Goal: Task Accomplishment & Management: Use online tool/utility

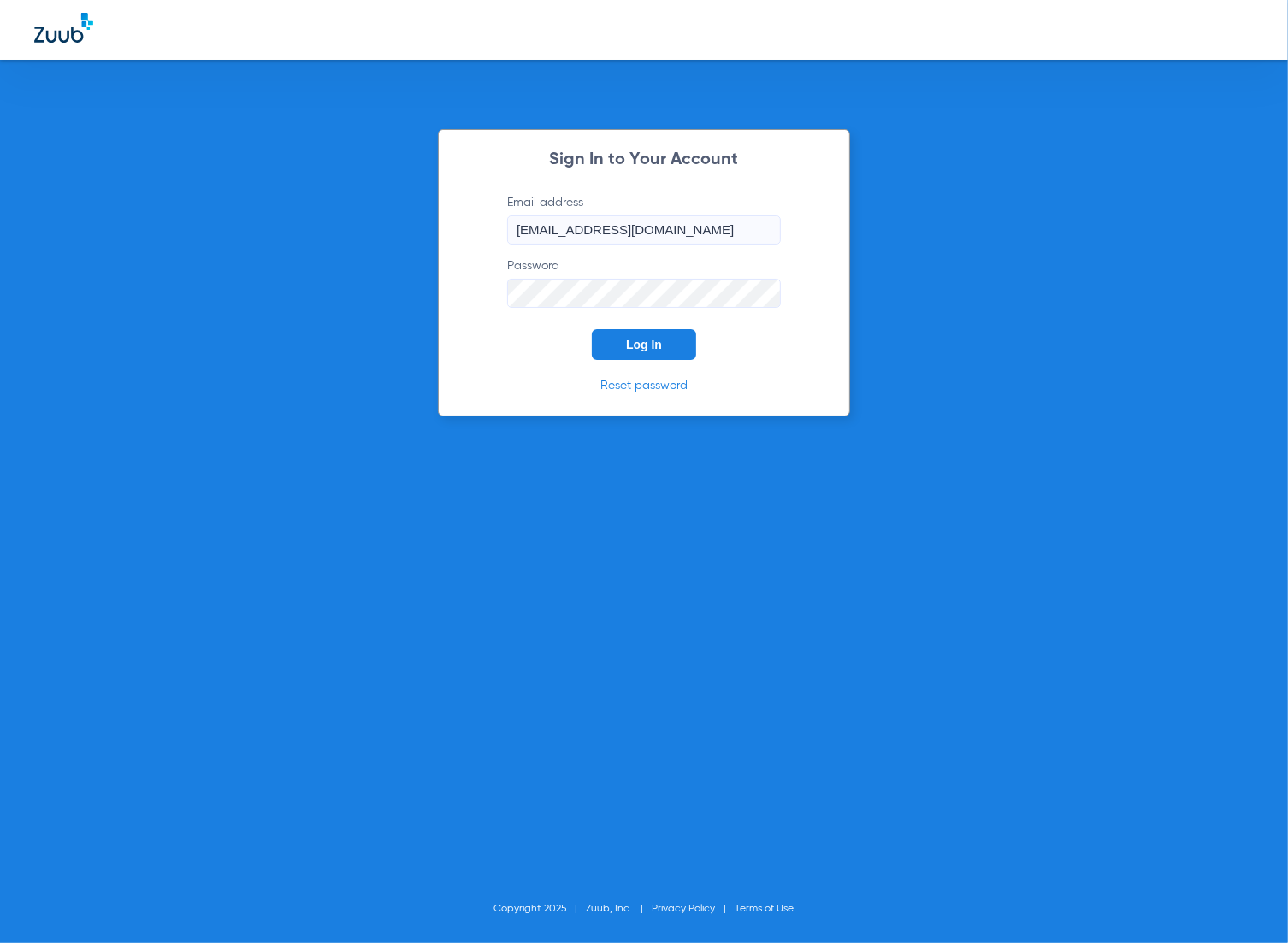
click at [617, 342] on button "Log In" at bounding box center [644, 345] width 105 height 31
click at [627, 345] on span "Log In" at bounding box center [644, 345] width 36 height 14
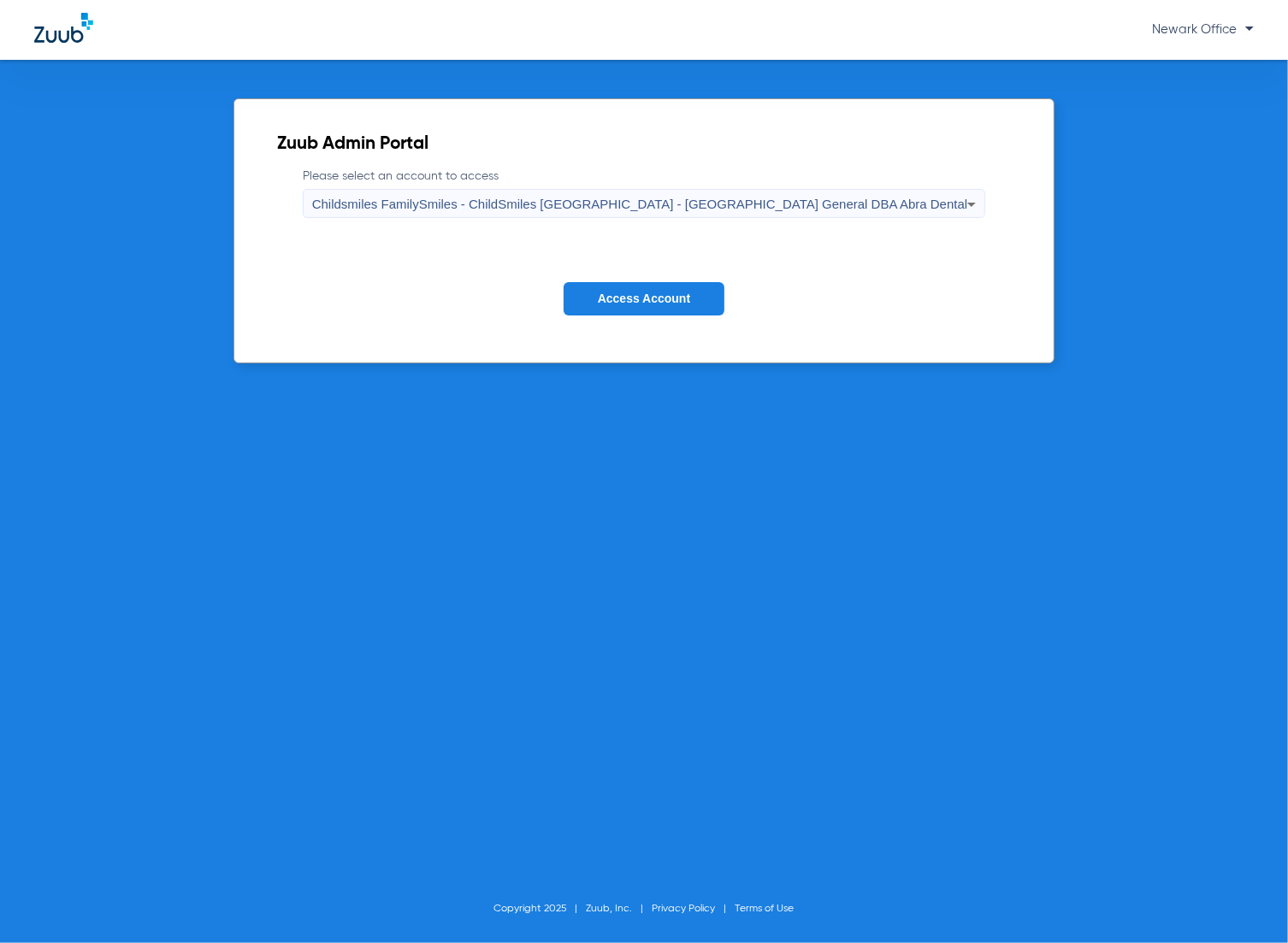
click at [214, 77] on div "Zuub Admin Portal Please select an account to access Childsmiles FamilySmiles -…" at bounding box center [644, 502] width 1288 height 883
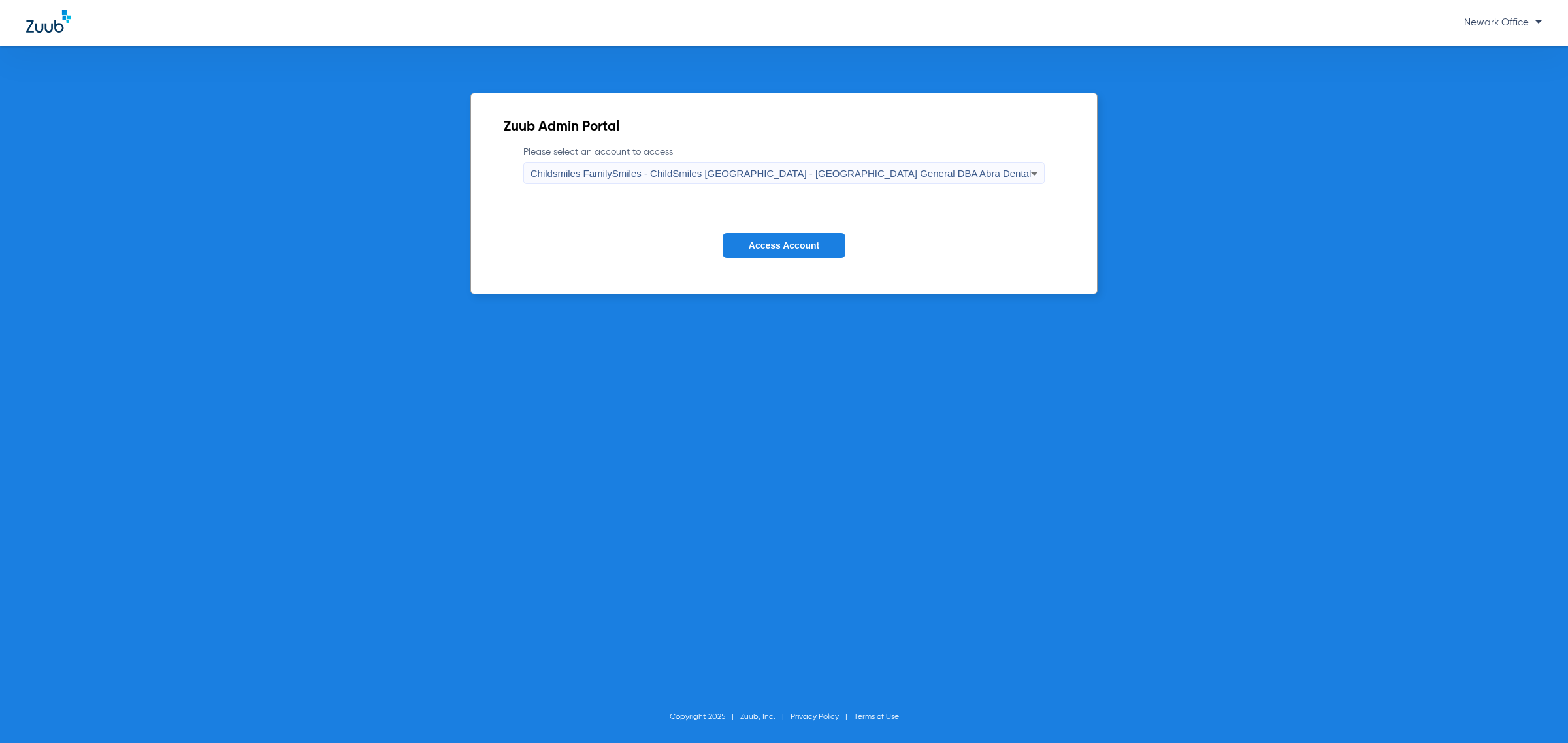
click at [752, 237] on button "Access Account" at bounding box center [784, 245] width 123 height 25
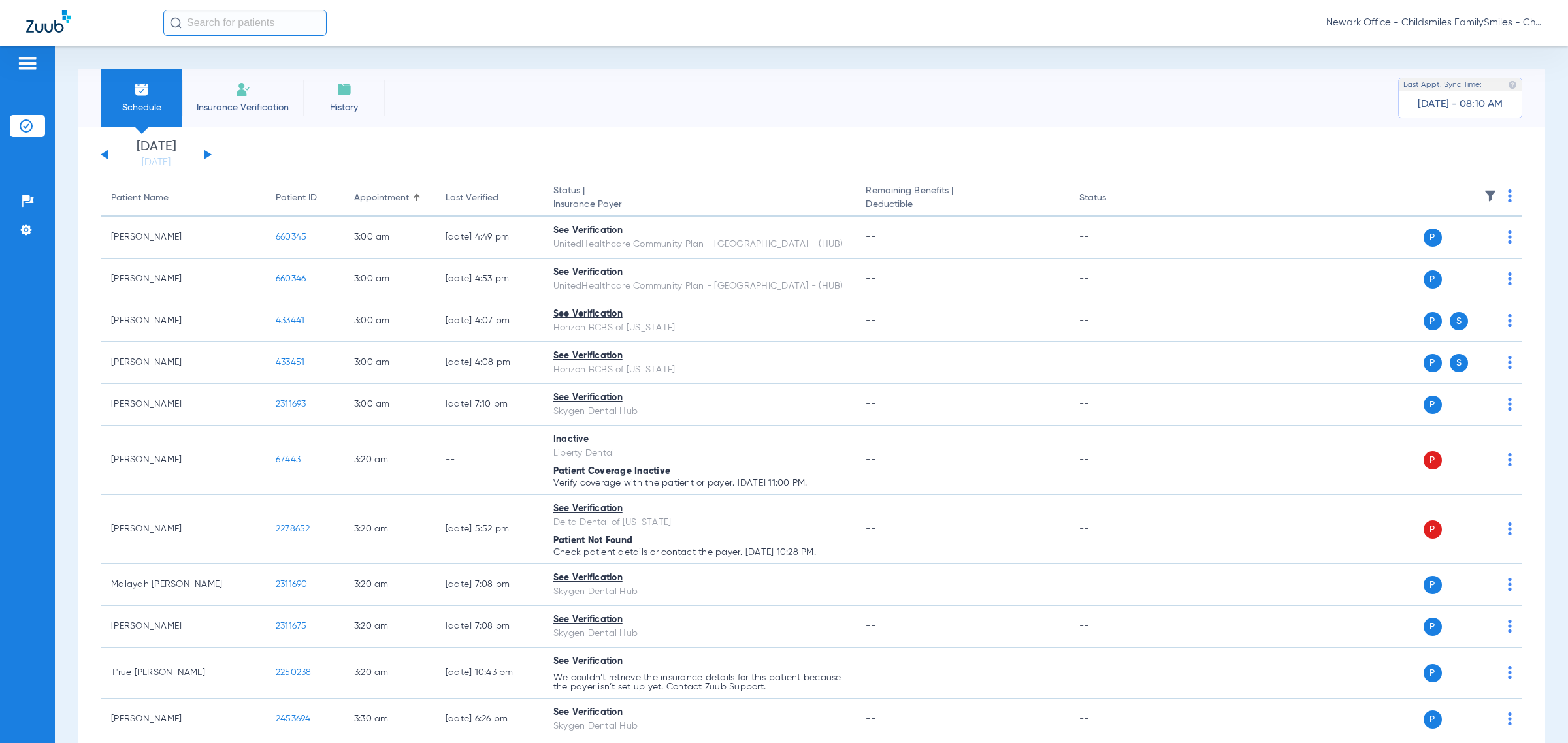
click at [983, 50] on div "Schedule Insurance Verification History Last Appt. Sync Time: [DATE] - 08:10 AM…" at bounding box center [811, 394] width 1513 height 697
click at [206, 151] on button at bounding box center [208, 154] width 8 height 10
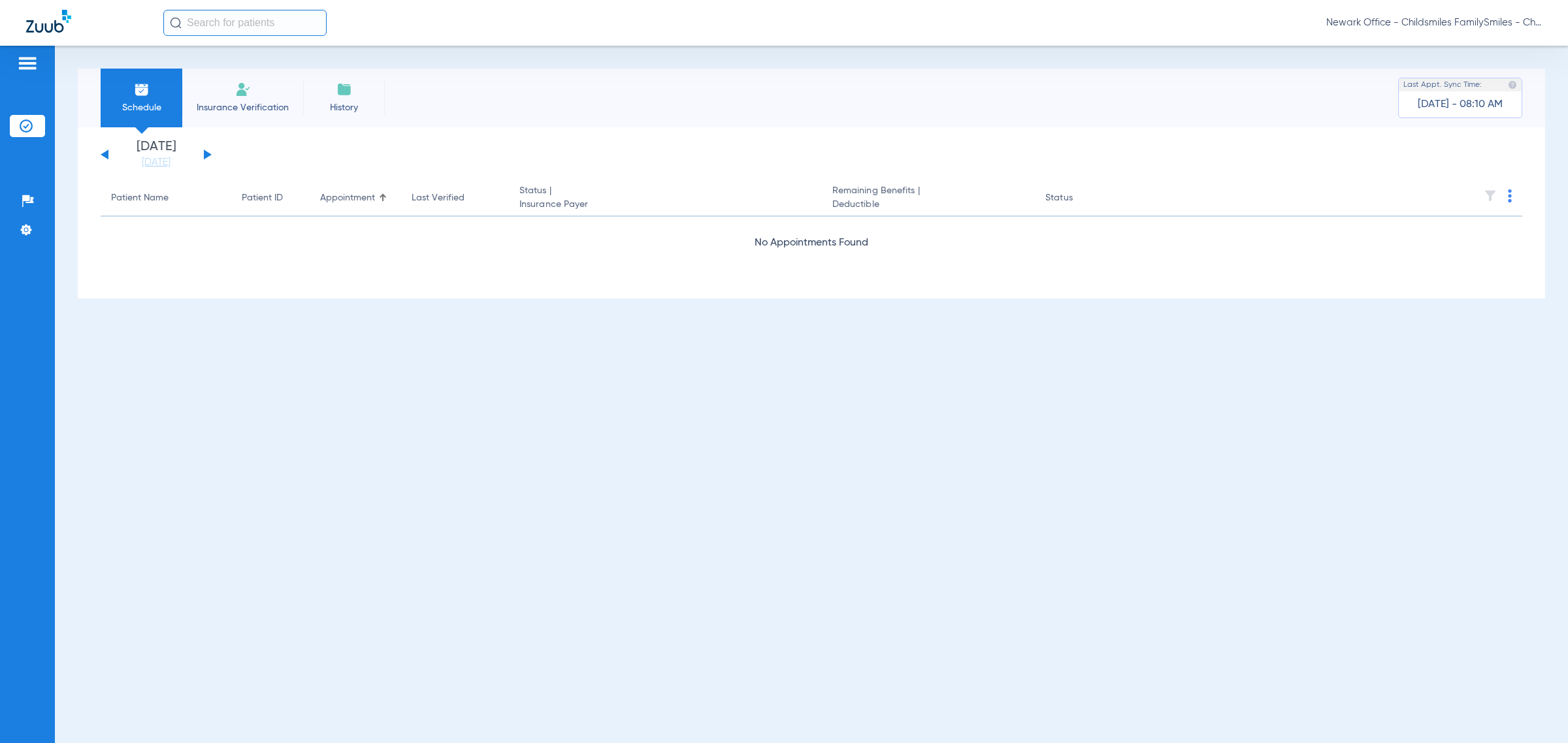
click at [206, 151] on button at bounding box center [208, 154] width 8 height 10
click at [109, 151] on div "[DATE] [DATE] [DATE] [DATE] [DATE] [DATE] [DATE] [DATE] [DATE] [DATE] [DATE] [D…" at bounding box center [156, 155] width 111 height 29
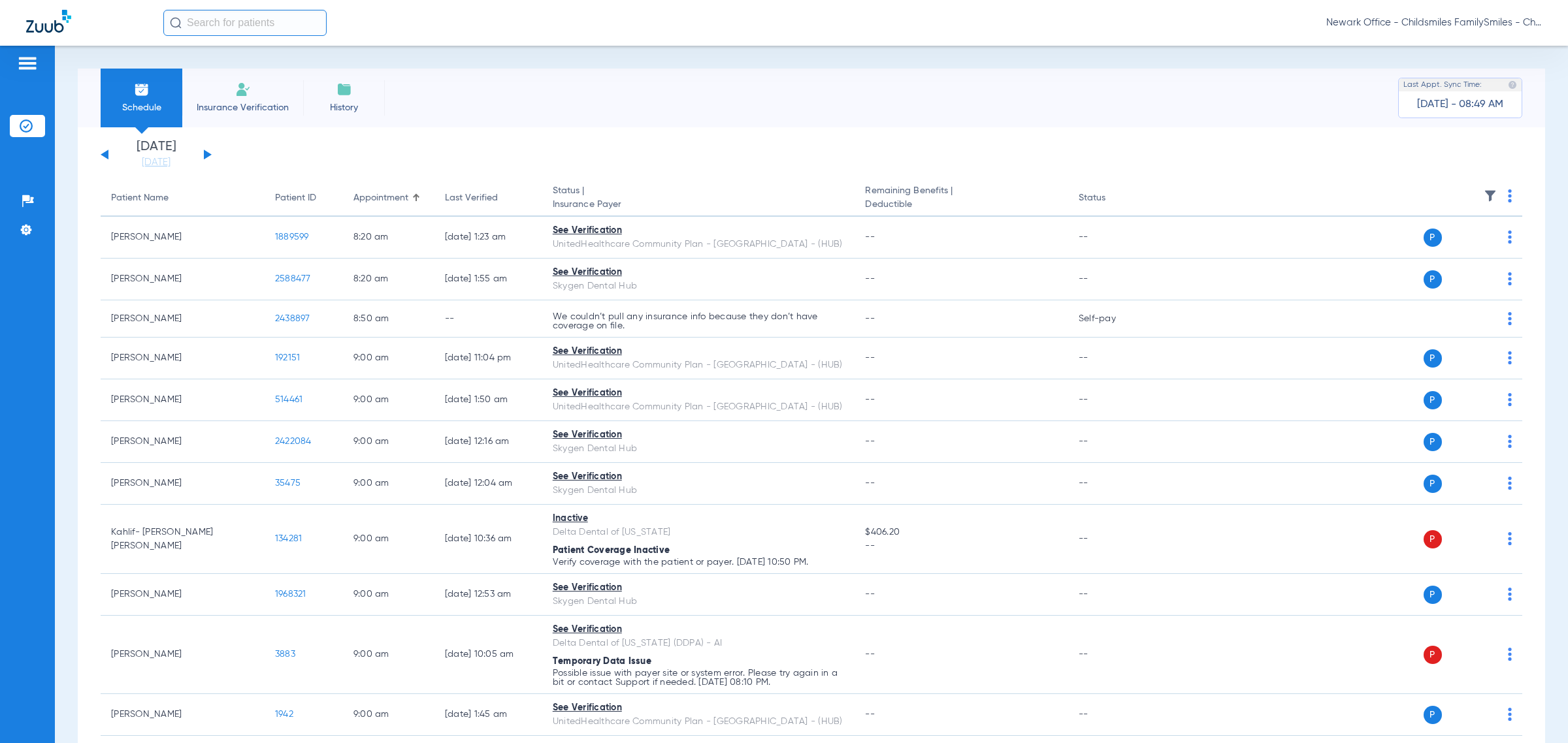
click at [106, 150] on div "[DATE] [DATE] [DATE] [DATE] [DATE] [DATE] [DATE] [DATE] [DATE] [DATE] [DATE] [D…" at bounding box center [156, 155] width 111 height 29
click at [983, 149] on app-single-date-navigator "[DATE] [DATE] [DATE] [DATE] [DATE] [DATE] [DATE] [DATE] [DATE] [DATE] [DATE] [D…" at bounding box center [811, 155] width 1422 height 29
drag, startPoint x: 103, startPoint y: 154, endPoint x: 128, endPoint y: 160, distance: 25.7
click at [103, 154] on button at bounding box center [104, 154] width 8 height 10
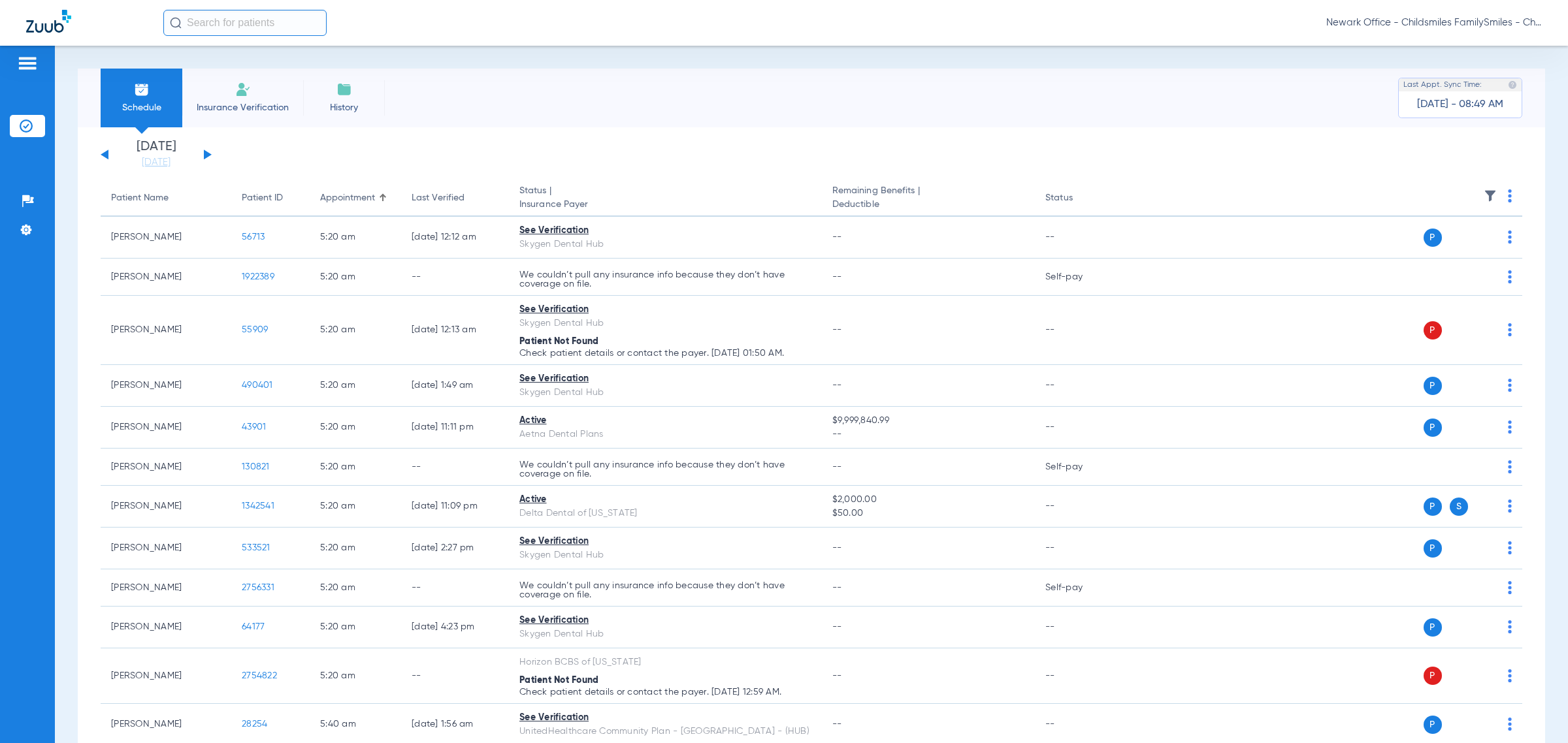
click at [983, 197] on img at bounding box center [1510, 196] width 4 height 13
click at [546, 143] on div at bounding box center [784, 371] width 1568 height 743
click at [104, 154] on button at bounding box center [104, 154] width 8 height 10
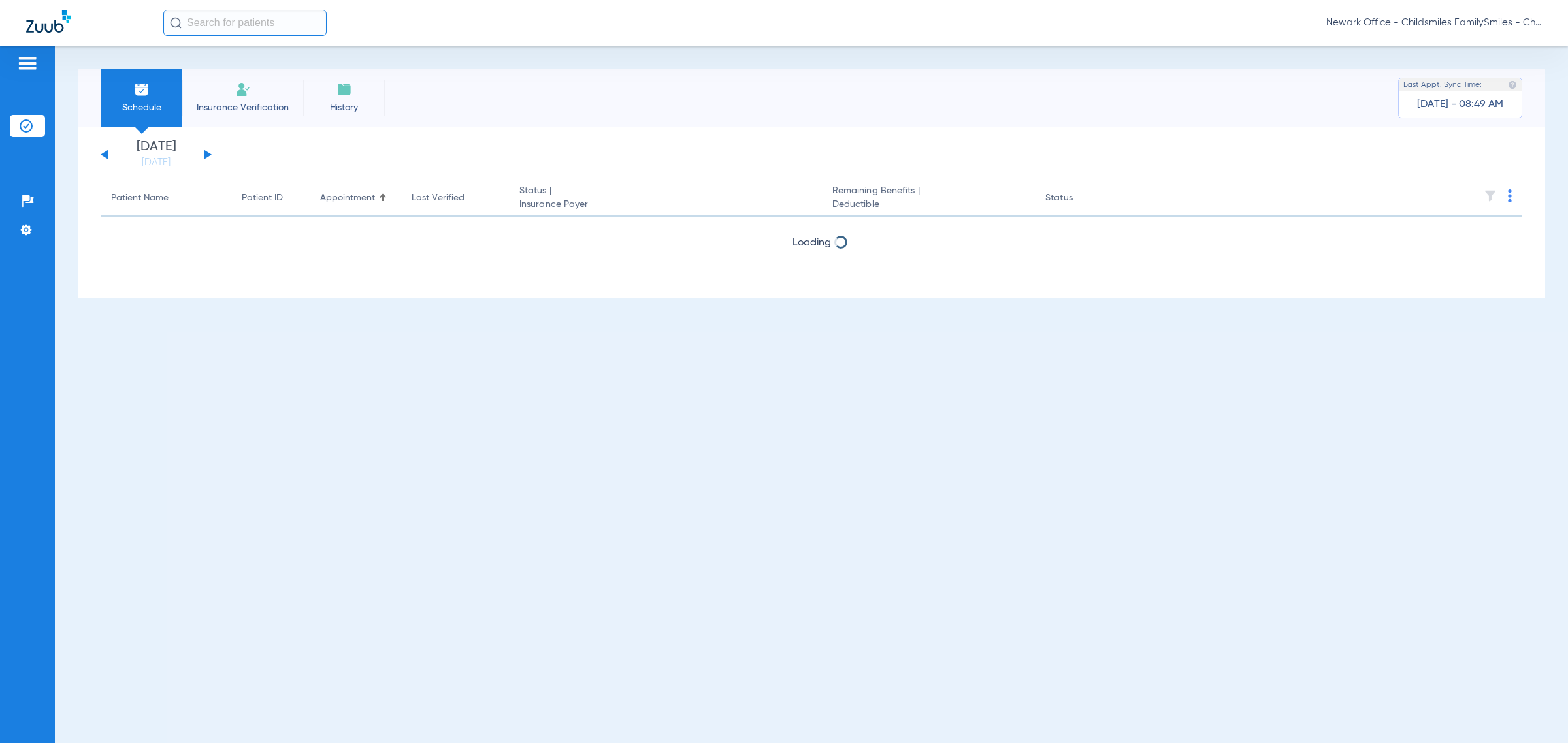
drag, startPoint x: 1509, startPoint y: 194, endPoint x: 1516, endPoint y: 203, distance: 11.4
click at [983, 194] on th at bounding box center [1322, 198] width 399 height 36
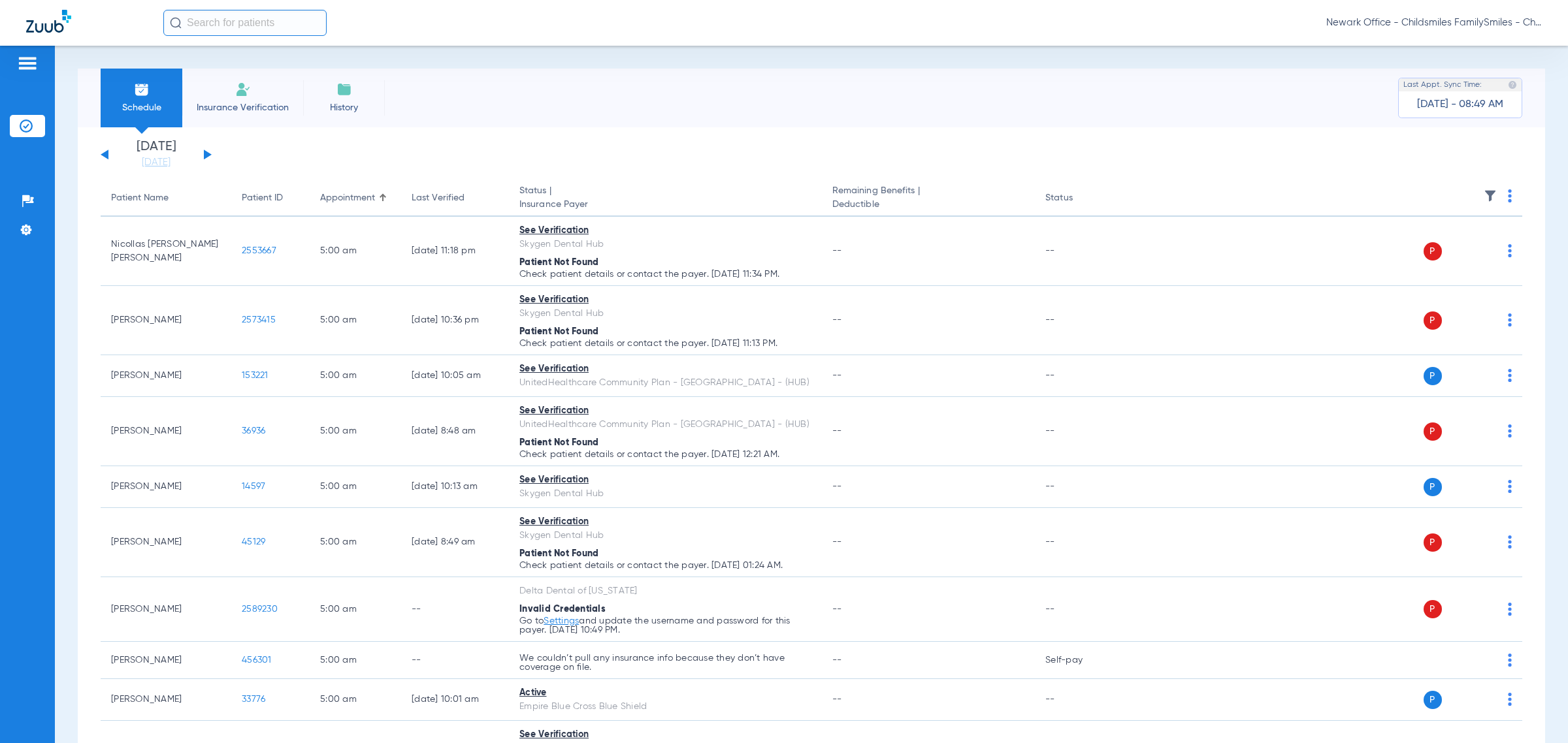
click at [983, 189] on th at bounding box center [1322, 198] width 399 height 36
click at [983, 194] on th at bounding box center [1322, 198] width 399 height 36
click at [983, 197] on th at bounding box center [1322, 198] width 399 height 36
click at [983, 193] on th at bounding box center [1322, 198] width 399 height 36
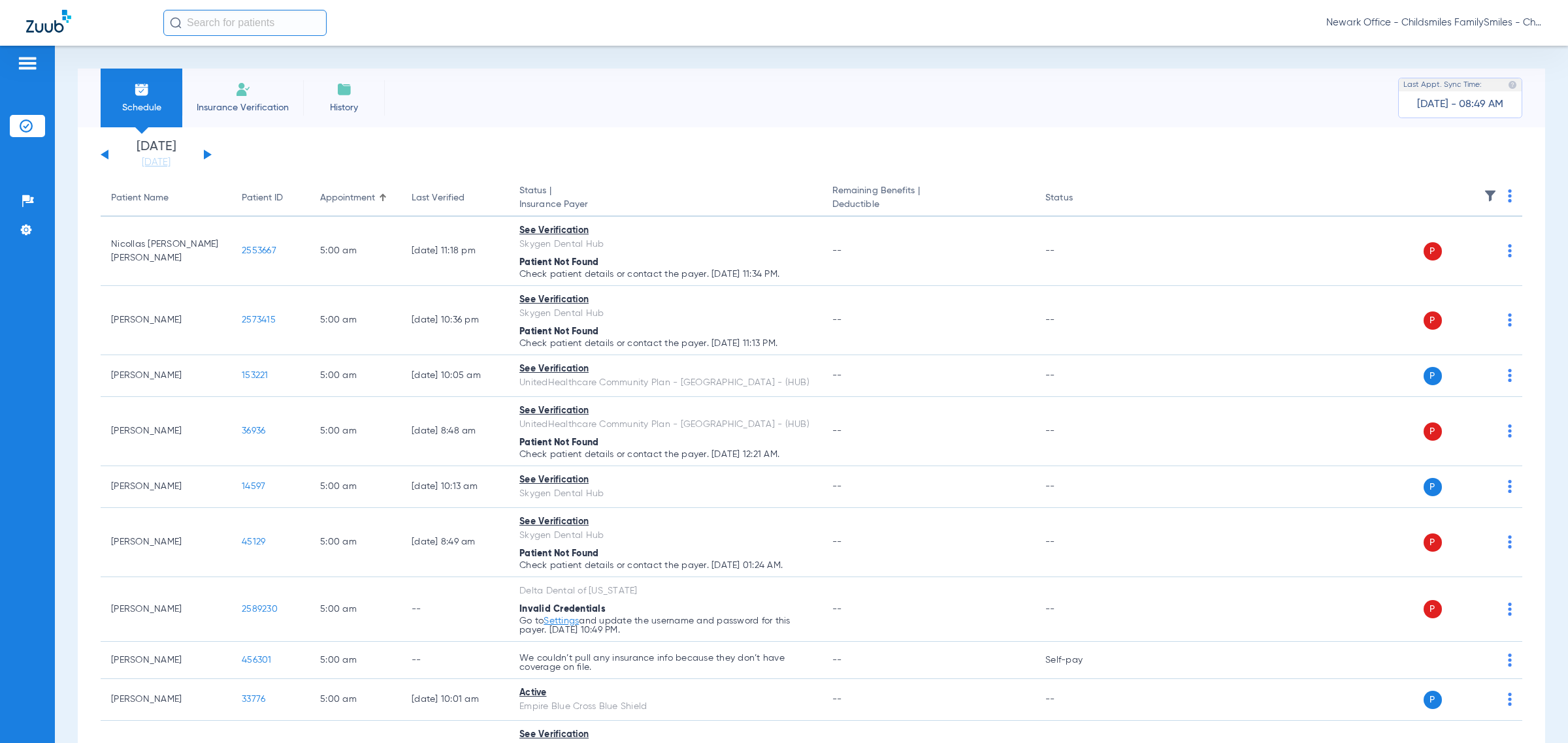
click at [983, 200] on th at bounding box center [1322, 198] width 399 height 36
click at [983, 197] on img at bounding box center [1510, 196] width 4 height 13
click at [983, 194] on img at bounding box center [1510, 196] width 4 height 13
click at [983, 193] on th at bounding box center [1322, 198] width 399 height 36
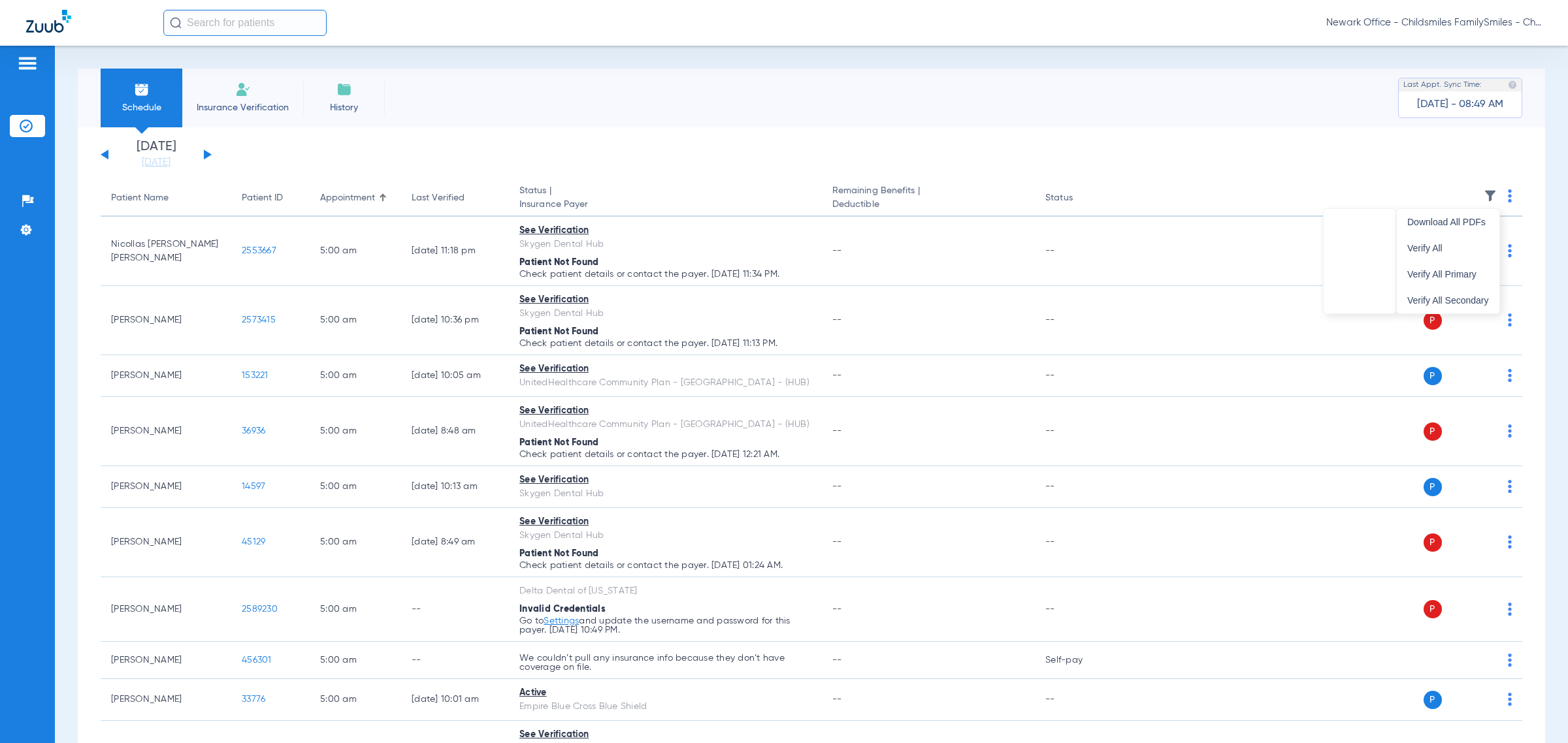
click at [983, 189] on img at bounding box center [1490, 196] width 13 height 13
click at [983, 149] on body "Newark Office - Childsmiles FamilySmiles - ChildSmiles [GEOGRAPHIC_DATA] - [GEO…" at bounding box center [784, 371] width 1568 height 743
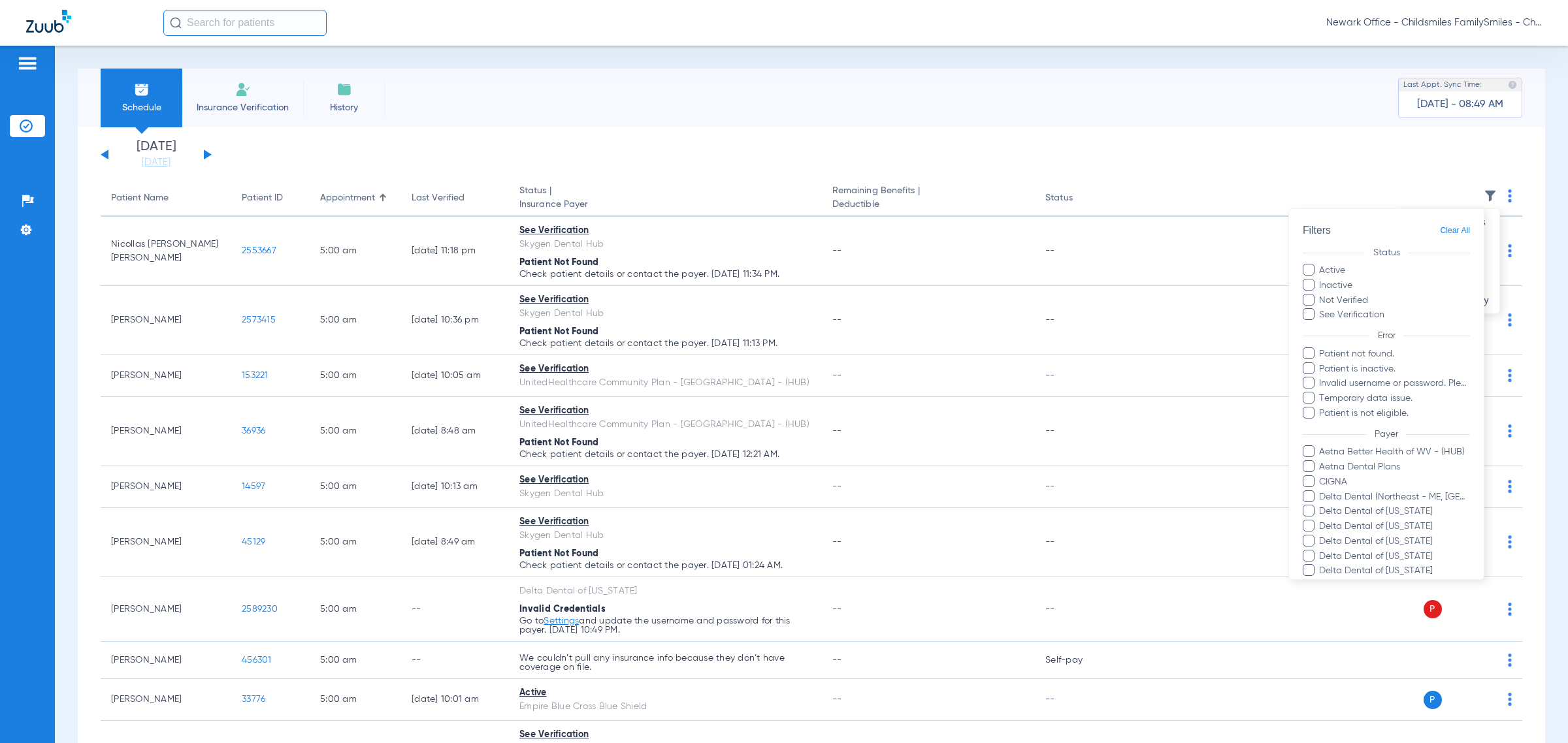
click at [983, 181] on div at bounding box center [784, 371] width 1568 height 743
click at [983, 200] on img at bounding box center [1510, 196] width 4 height 13
click at [983, 168] on div at bounding box center [784, 371] width 1568 height 743
click at [983, 167] on app-single-date-navigator "[DATE] [DATE] [DATE] [DATE] [DATE] [DATE] [DATE] [DATE] [DATE] [DATE] [DATE] [D…" at bounding box center [811, 155] width 1422 height 29
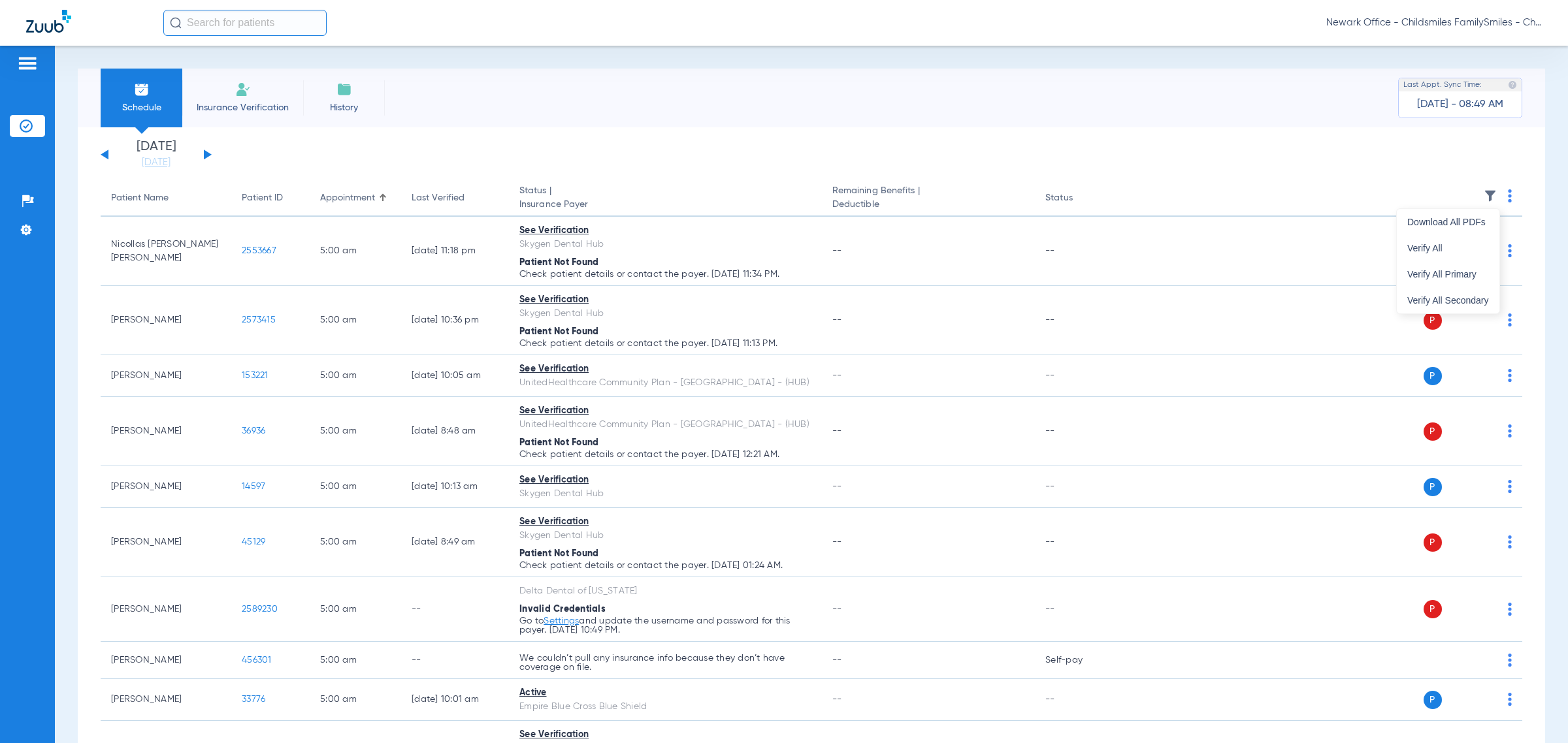
click at [983, 196] on div at bounding box center [784, 371] width 1568 height 743
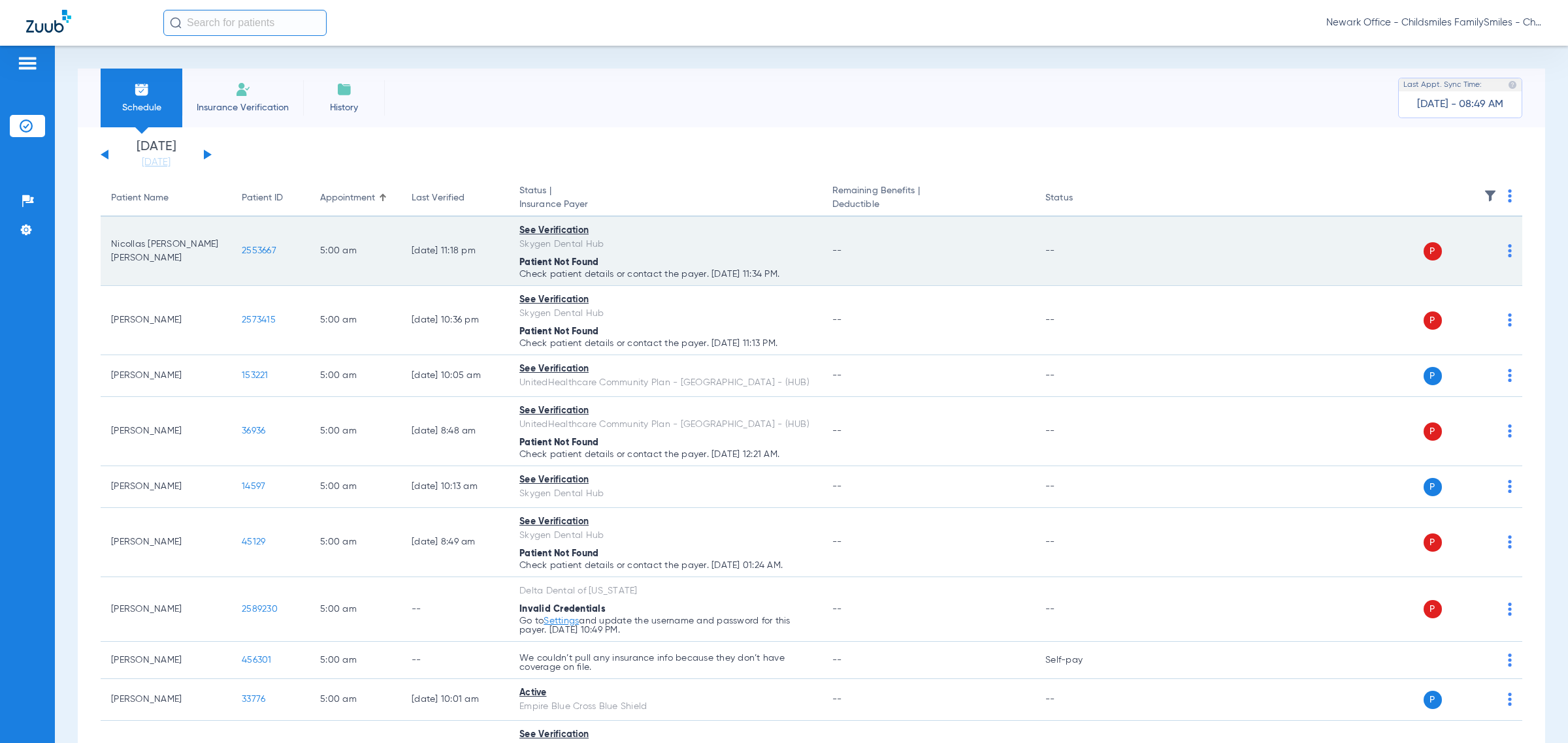
click at [983, 247] on span "P" at bounding box center [1433, 251] width 18 height 18
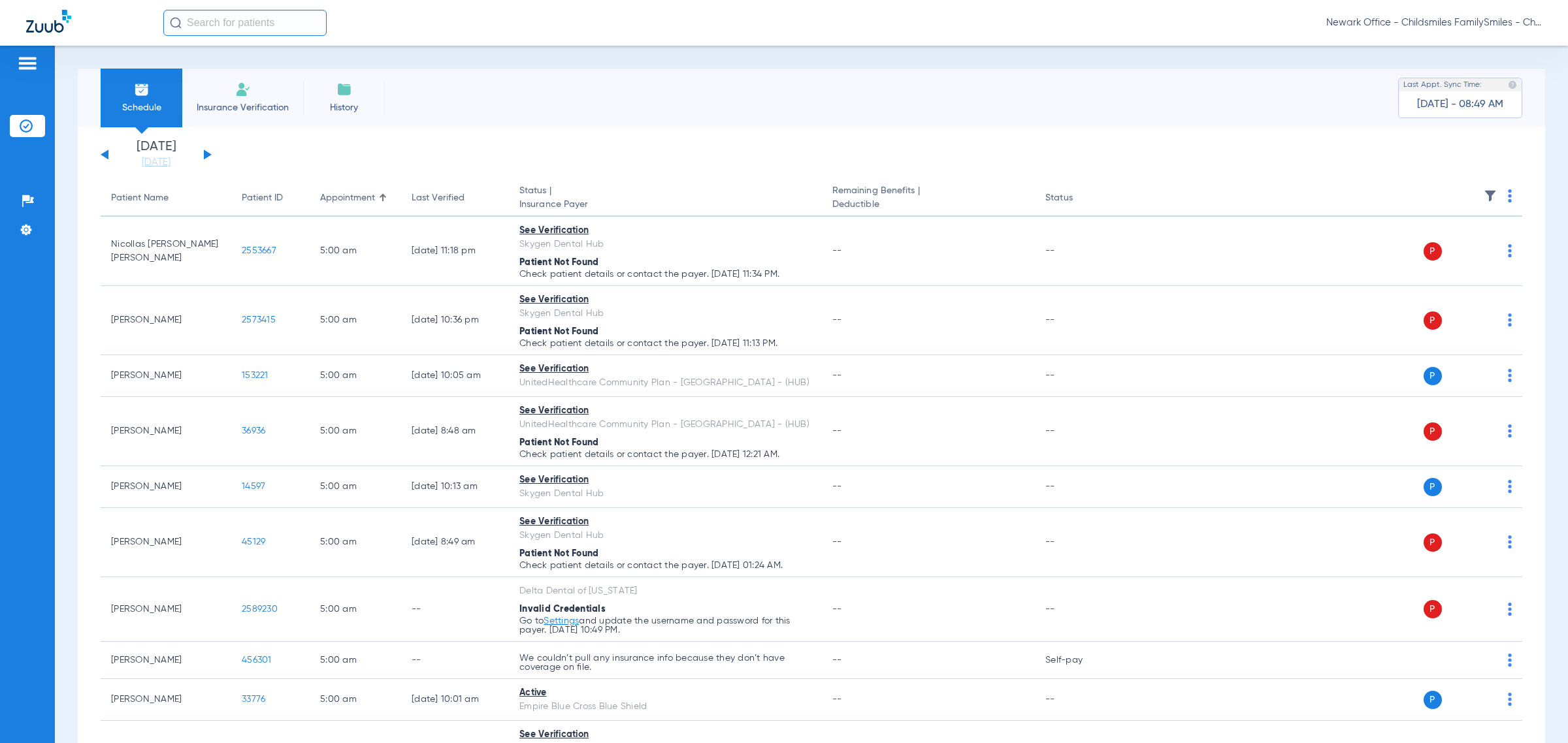
click at [983, 196] on img at bounding box center [1510, 196] width 4 height 13
click at [983, 247] on span "Verify All" at bounding box center [1448, 248] width 81 height 9
